Goal: Find specific page/section

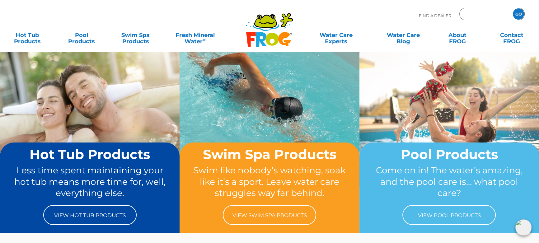
click at [487, 10] on input "Zip Code Form" at bounding box center [485, 14] width 42 height 9
type input "60478"
click at [513, 8] on input "GO" at bounding box center [518, 13] width 11 height 11
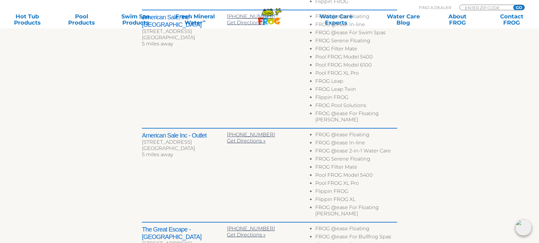
scroll to position [339, 0]
